Goal: Find specific page/section: Find specific page/section

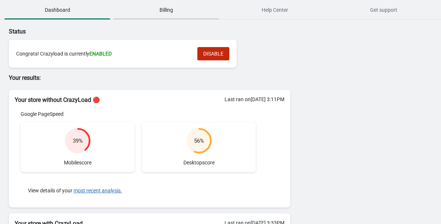
click at [175, 4] on span "Billing" at bounding box center [166, 9] width 106 height 13
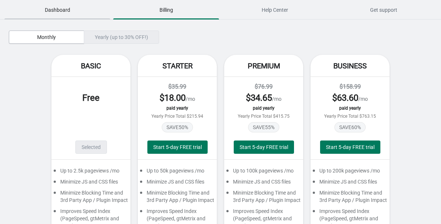
click at [61, 11] on span "Dashboard" at bounding box center [57, 9] width 106 height 13
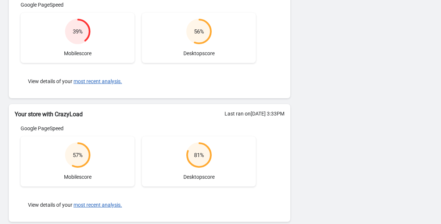
scroll to position [109, 0]
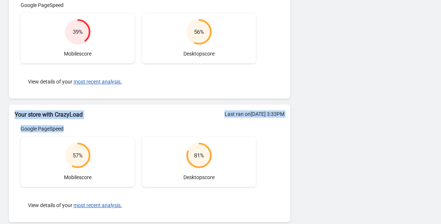
drag, startPoint x: 12, startPoint y: 112, endPoint x: 90, endPoint y: 127, distance: 79.6
click at [90, 127] on div "Your store with CrazyLoad Last ran on [DATE] 3:33PM Google PageSpeed 57 % Mobil…" at bounding box center [149, 162] width 281 height 117
click at [90, 127] on div "Google PageSpeed" at bounding box center [138, 128] width 235 height 7
drag, startPoint x: 79, startPoint y: 127, endPoint x: 15, endPoint y: 113, distance: 65.5
click at [15, 113] on div "Your store with CrazyLoad Last ran on [DATE] 3:33PM Google PageSpeed 57 % Mobil…" at bounding box center [149, 162] width 281 height 117
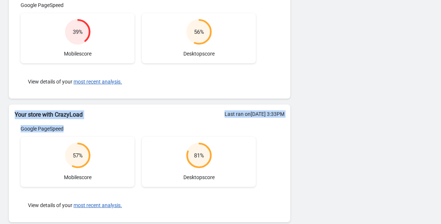
click at [15, 113] on h2 "Your store with CrazyLoad" at bounding box center [149, 114] width 269 height 9
drag, startPoint x: 15, startPoint y: 113, endPoint x: 81, endPoint y: 124, distance: 67.5
click at [81, 125] on div "Your store with CrazyLoad Last ran on [DATE] 3:33PM Google PageSpeed 57 % Mobil…" at bounding box center [149, 162] width 281 height 117
click at [81, 124] on div "Last ran on [DATE] 3:33PM Google PageSpeed 57 % Mobile score 81 % Desktop score…" at bounding box center [149, 170] width 281 height 103
drag, startPoint x: 76, startPoint y: 124, endPoint x: 12, endPoint y: 114, distance: 64.0
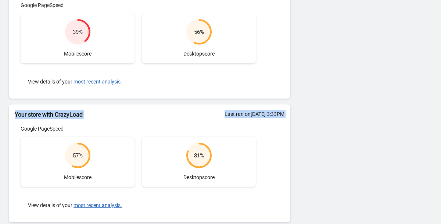
click at [12, 114] on div "Your store with CrazyLoad Last ran on [DATE] 3:33PM Google PageSpeed 57 % Mobil…" at bounding box center [149, 162] width 281 height 117
click at [12, 114] on div "Your store with CrazyLoad" at bounding box center [149, 111] width 281 height 15
drag, startPoint x: 12, startPoint y: 114, endPoint x: 74, endPoint y: 127, distance: 63.0
click at [74, 127] on div "Your store with CrazyLoad Last ran on [DATE] 3:33PM Google PageSpeed 57 % Mobil…" at bounding box center [149, 162] width 281 height 117
click at [74, 127] on div "Google PageSpeed" at bounding box center [138, 128] width 235 height 7
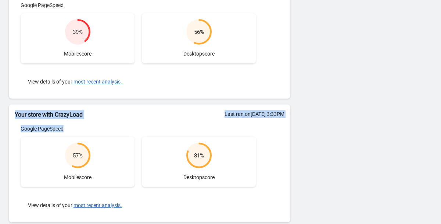
drag, startPoint x: 73, startPoint y: 127, endPoint x: 14, endPoint y: 113, distance: 60.5
click at [14, 113] on div "Your store with CrazyLoad Last ran on [DATE] 3:33PM Google PageSpeed 57 % Mobil…" at bounding box center [149, 162] width 281 height 117
click at [14, 113] on div "Your store with CrazyLoad" at bounding box center [149, 111] width 281 height 15
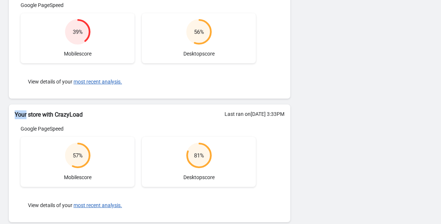
click at [14, 113] on div "Your store with CrazyLoad" at bounding box center [149, 111] width 281 height 15
click at [32, 115] on h2 "Your store with CrazyLoad" at bounding box center [149, 114] width 269 height 9
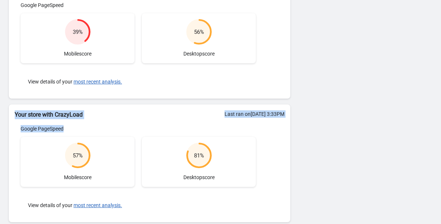
drag, startPoint x: 14, startPoint y: 115, endPoint x: 73, endPoint y: 127, distance: 60.4
click at [73, 127] on div "Your store with CrazyLoad Last ran on [DATE] 3:33PM Google PageSpeed 57 % Mobil…" at bounding box center [149, 162] width 281 height 117
click at [73, 127] on div "Google PageSpeed" at bounding box center [138, 128] width 235 height 7
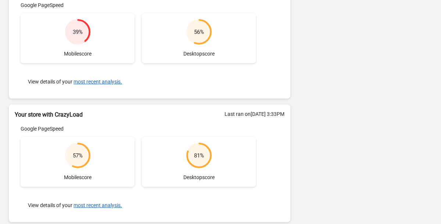
scroll to position [0, 0]
